Goal: Task Accomplishment & Management: Manage account settings

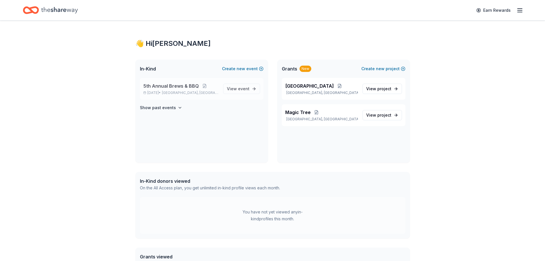
click at [188, 86] on span "5th Annual Brews & BBQ" at bounding box center [171, 85] width 56 height 7
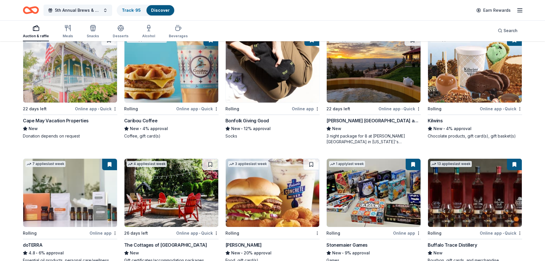
scroll to position [782, 0]
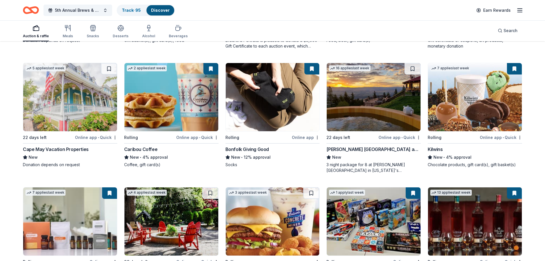
click at [50, 146] on div "Cape May Vacation Properties" at bounding box center [56, 149] width 66 height 7
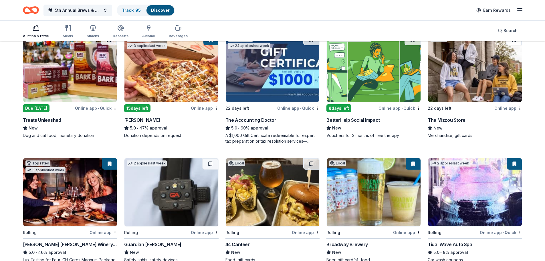
scroll to position [0, 0]
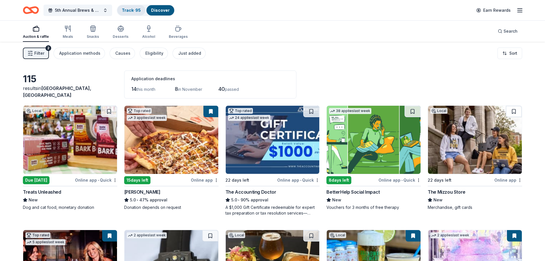
click at [126, 10] on link "Track · 95" at bounding box center [131, 10] width 19 height 5
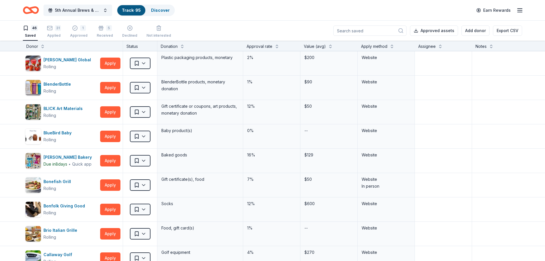
click at [258, 46] on div "Approval rate" at bounding box center [260, 46] width 26 height 7
click at [276, 46] on button at bounding box center [277, 46] width 5 height 6
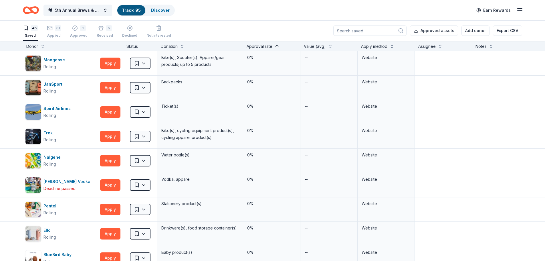
click at [276, 46] on button at bounding box center [277, 46] width 5 height 6
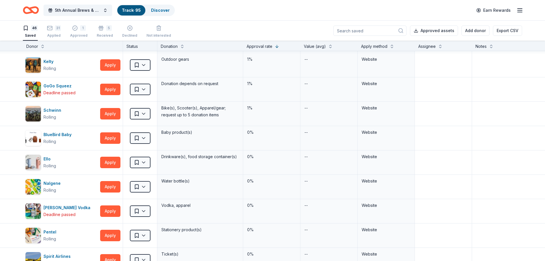
scroll to position [1025, 0]
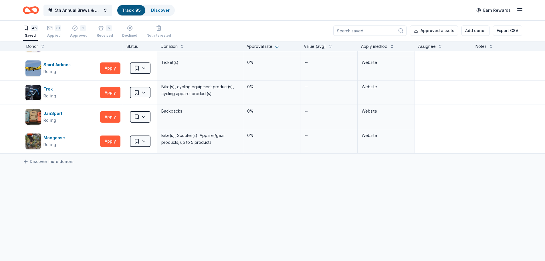
click at [518, 9] on icon "button" at bounding box center [519, 10] width 7 height 7
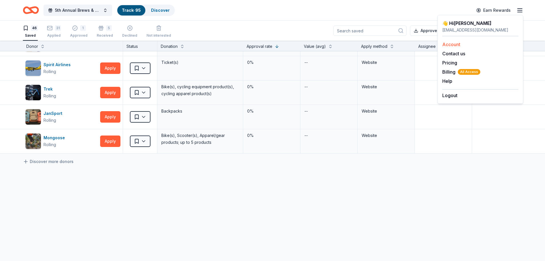
click at [449, 44] on link "Account" at bounding box center [451, 44] width 18 height 6
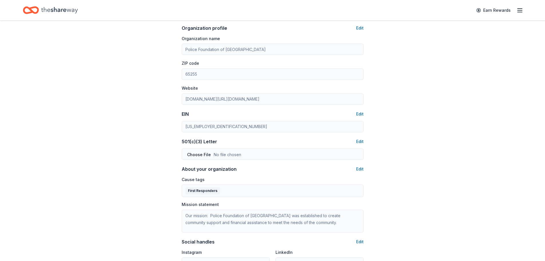
scroll to position [141, 0]
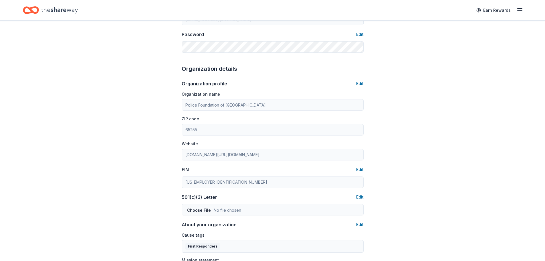
click at [517, 8] on icon "button" at bounding box center [519, 10] width 7 height 7
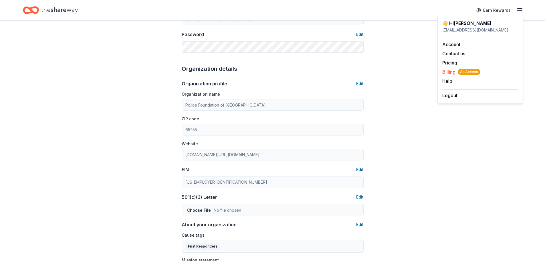
click at [447, 73] on span "Billing All Access" at bounding box center [461, 71] width 38 height 7
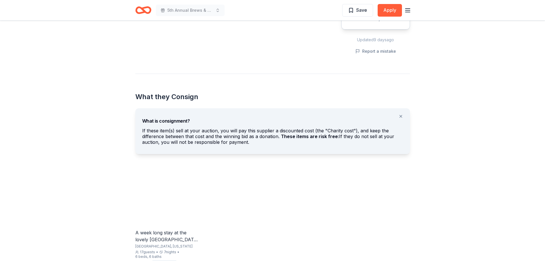
scroll to position [257, 0]
